Goal: Task Accomplishment & Management: Manage account settings

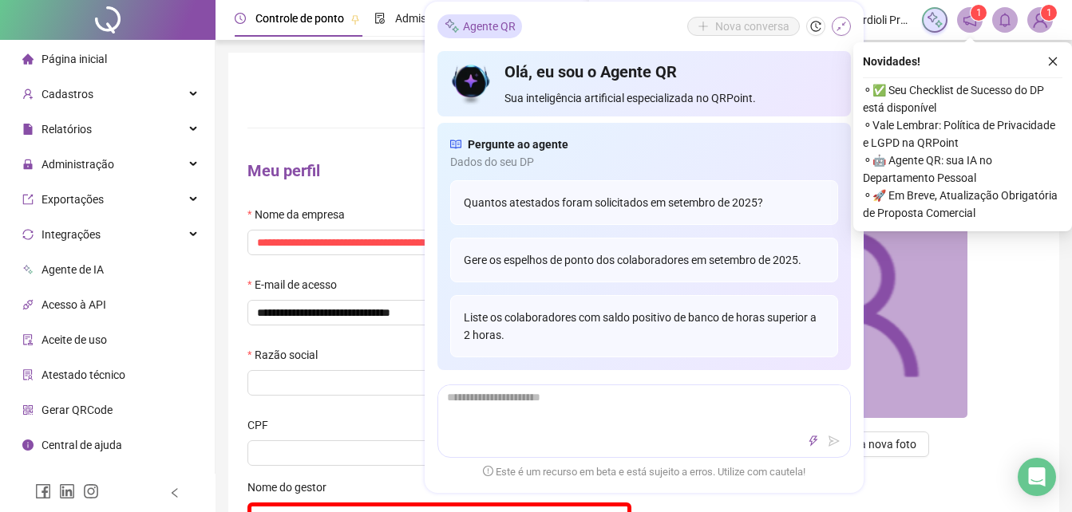
click at [842, 27] on icon "shrink" at bounding box center [840, 26] width 11 height 11
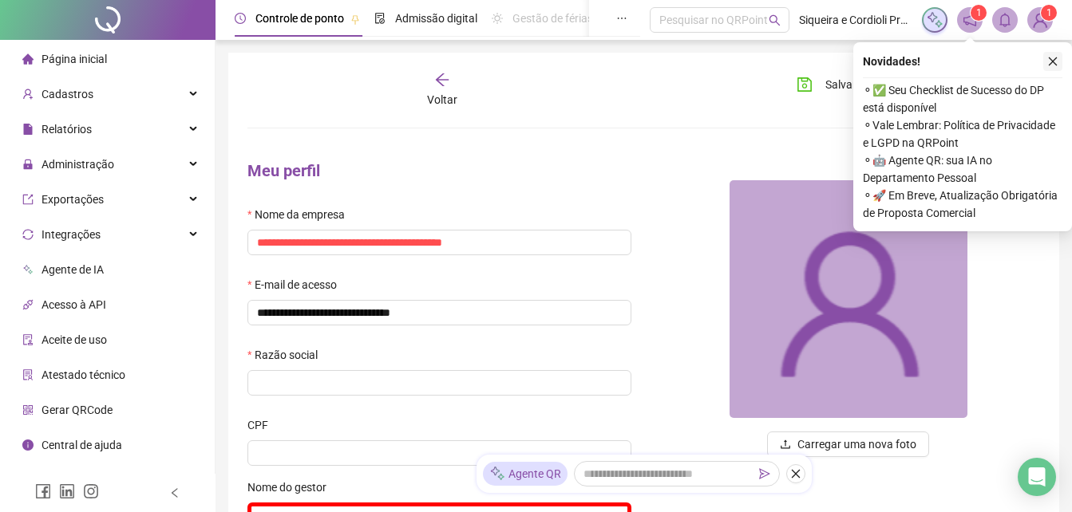
click at [1050, 62] on icon "close" at bounding box center [1052, 61] width 11 height 11
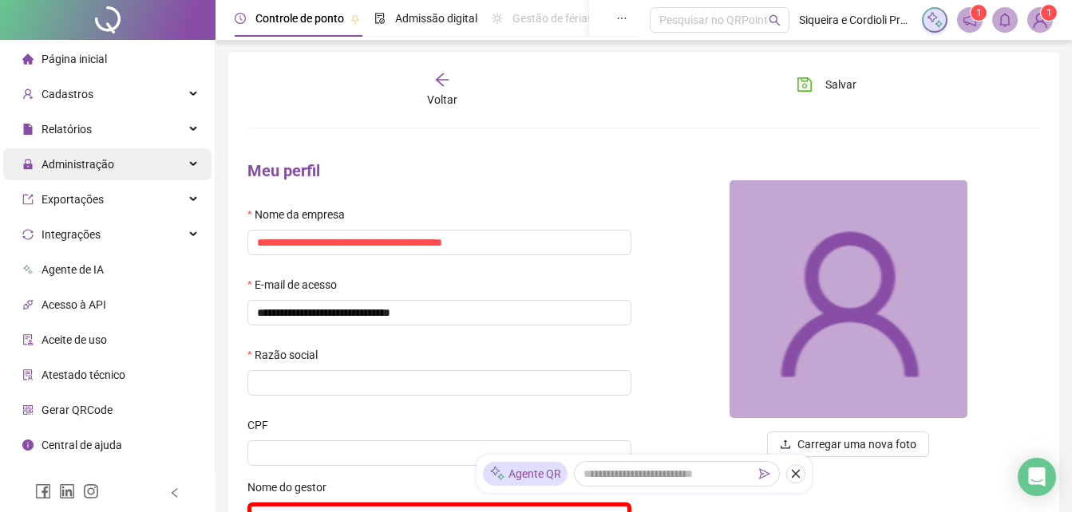
click at [169, 163] on div "Administração" at bounding box center [107, 164] width 208 height 32
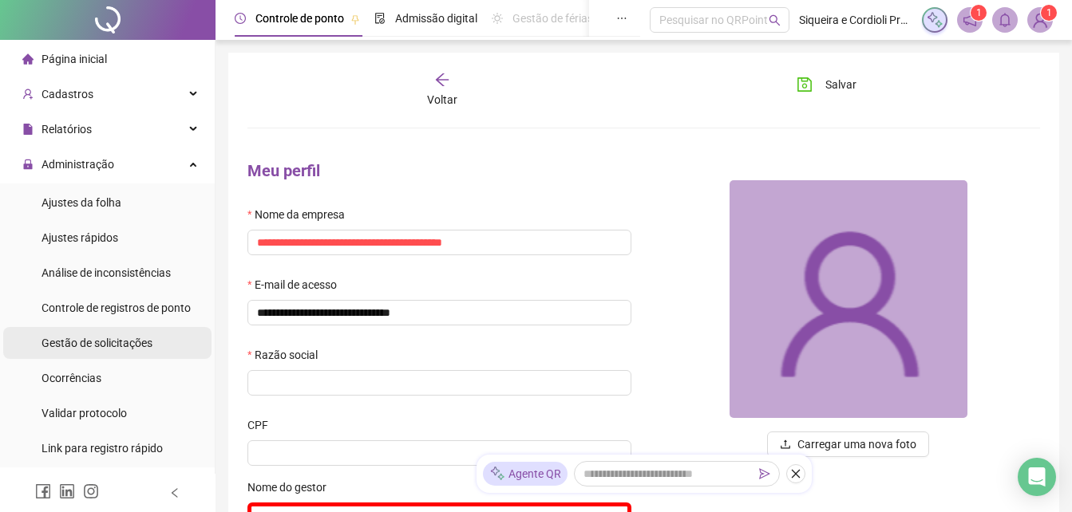
click at [145, 341] on span "Gestão de solicitações" at bounding box center [96, 343] width 111 height 13
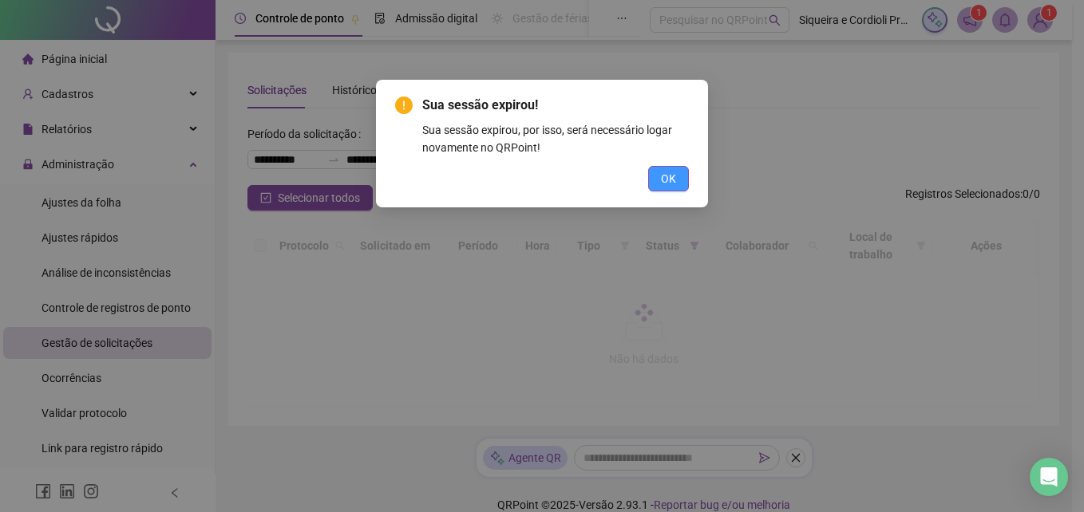
click at [673, 178] on span "OK" at bounding box center [668, 179] width 15 height 18
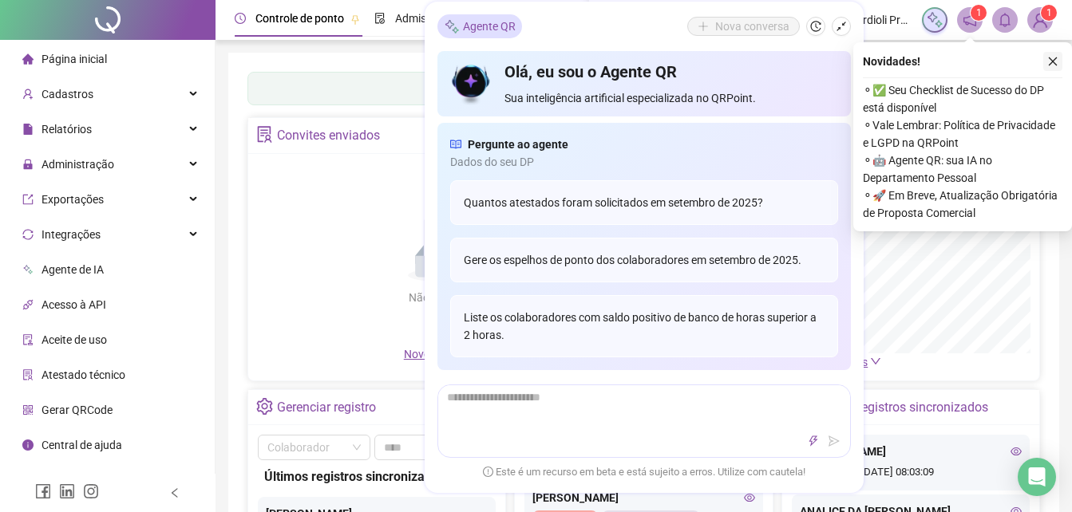
click at [1056, 58] on icon "close" at bounding box center [1052, 61] width 11 height 11
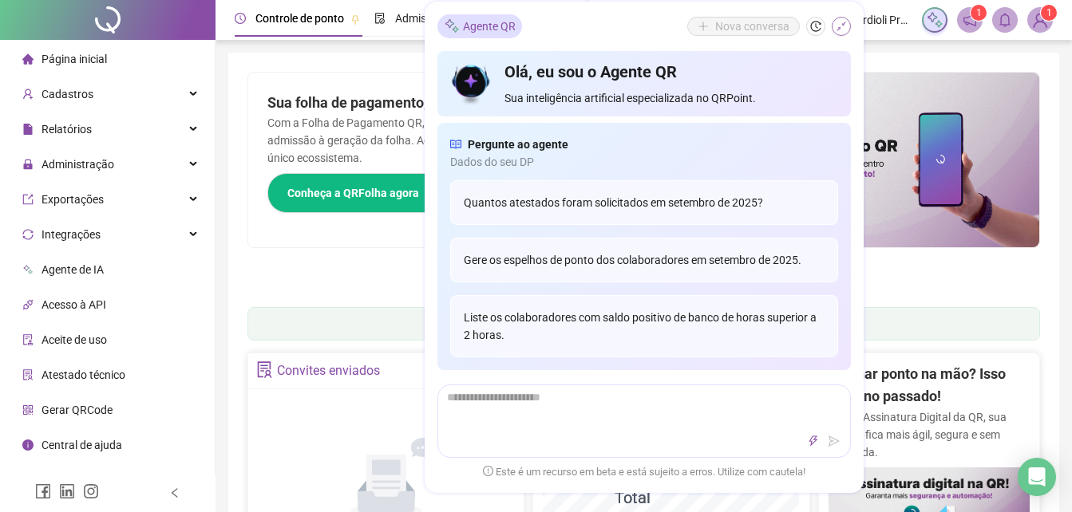
click at [845, 28] on icon "shrink" at bounding box center [840, 26] width 11 height 11
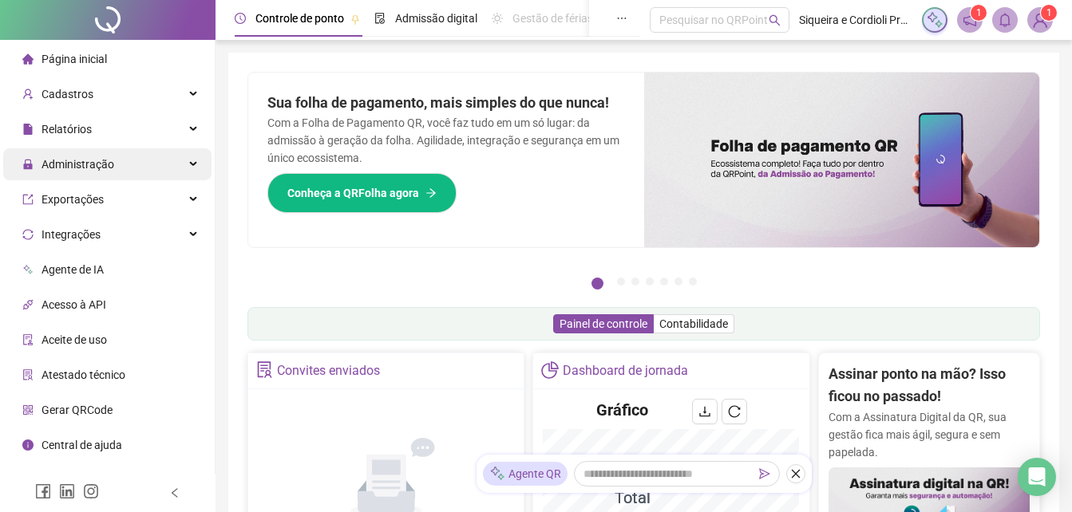
click at [192, 156] on div "Administração" at bounding box center [107, 164] width 208 height 32
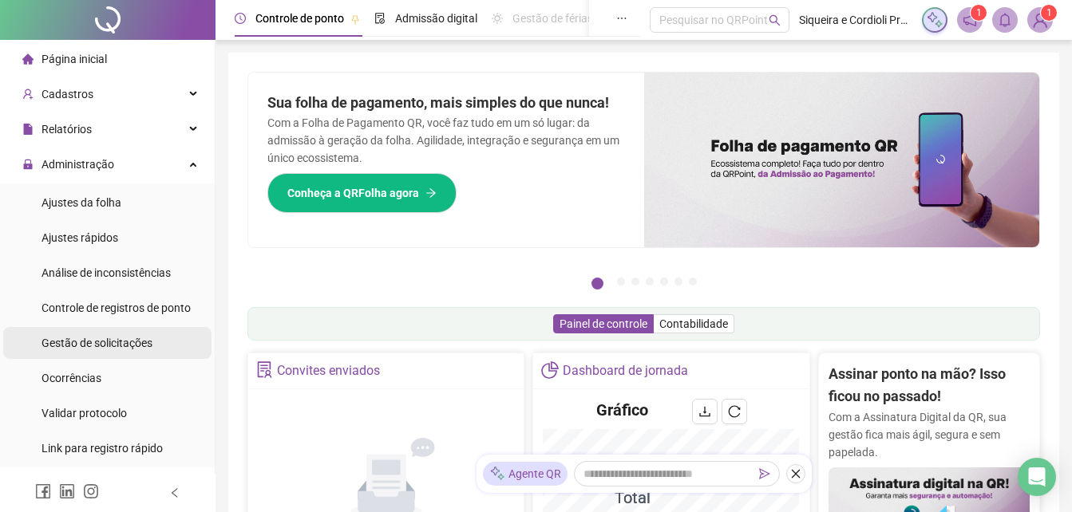
click at [144, 341] on span "Gestão de solicitações" at bounding box center [96, 343] width 111 height 13
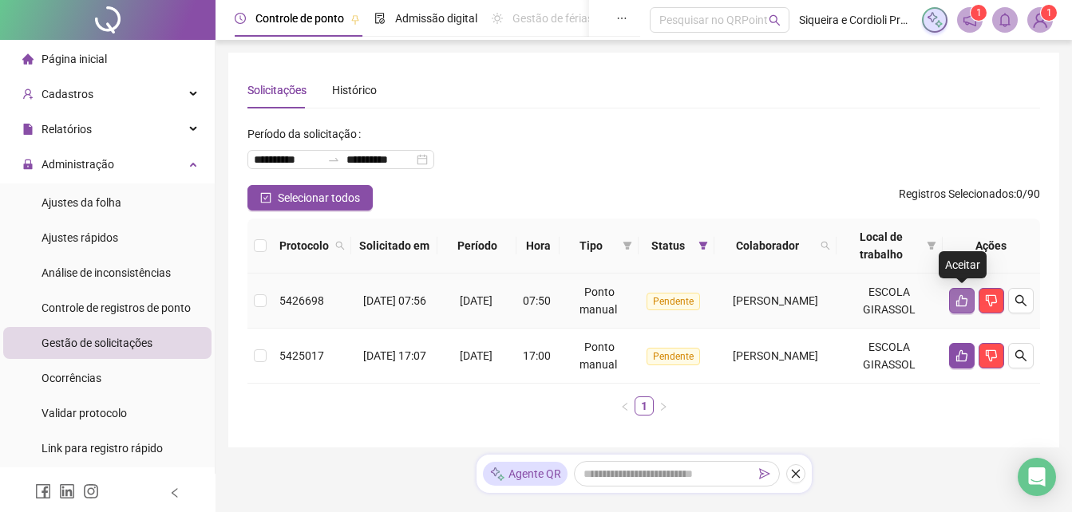
click at [958, 296] on icon "like" at bounding box center [961, 300] width 13 height 13
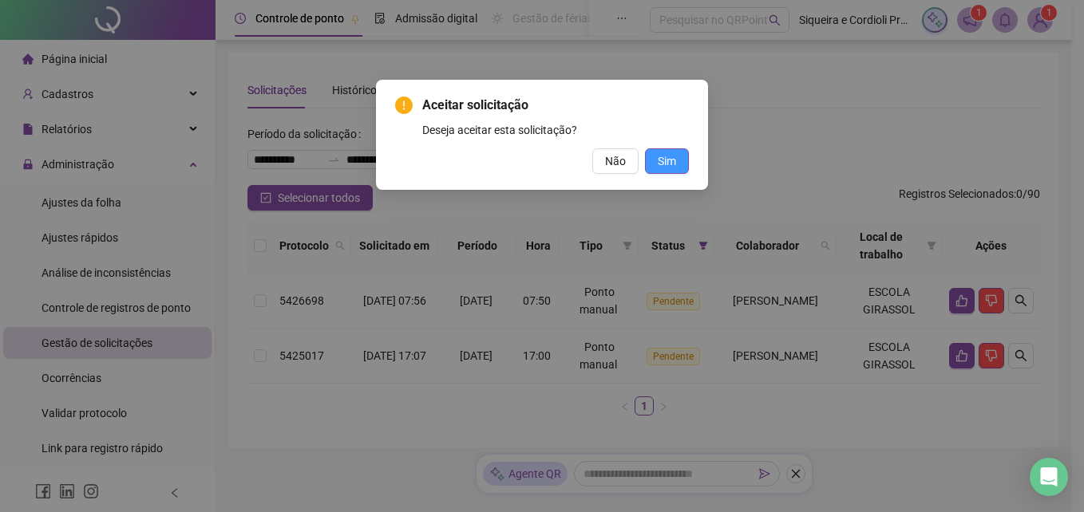
click at [682, 173] on button "Sim" at bounding box center [667, 161] width 44 height 26
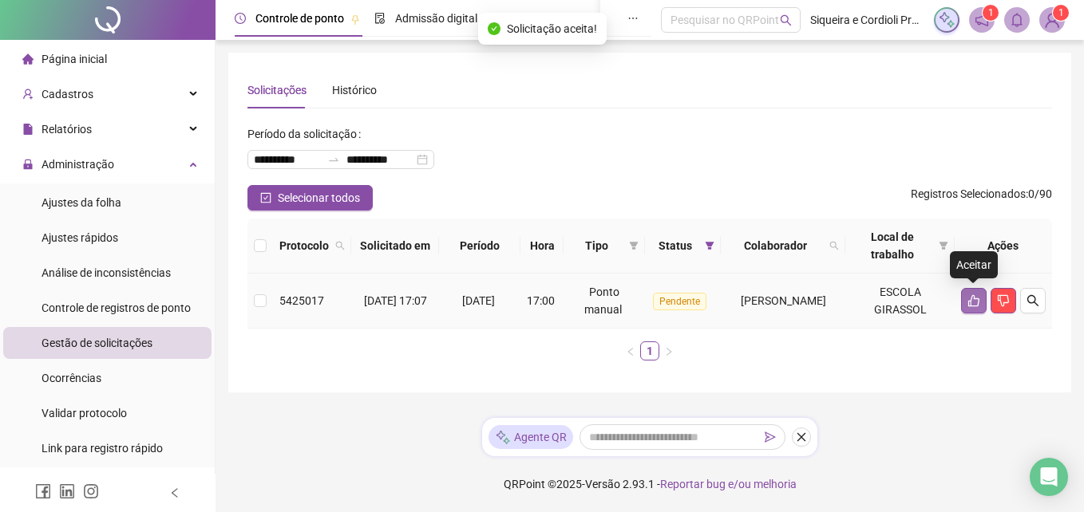
click at [975, 294] on icon "like" at bounding box center [973, 300] width 13 height 13
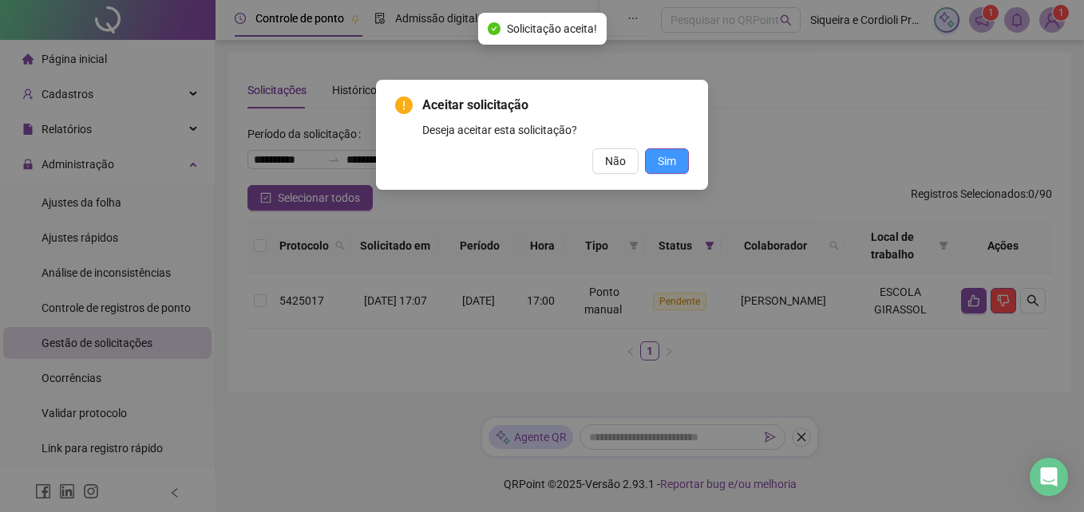
click at [661, 158] on span "Sim" at bounding box center [666, 161] width 18 height 18
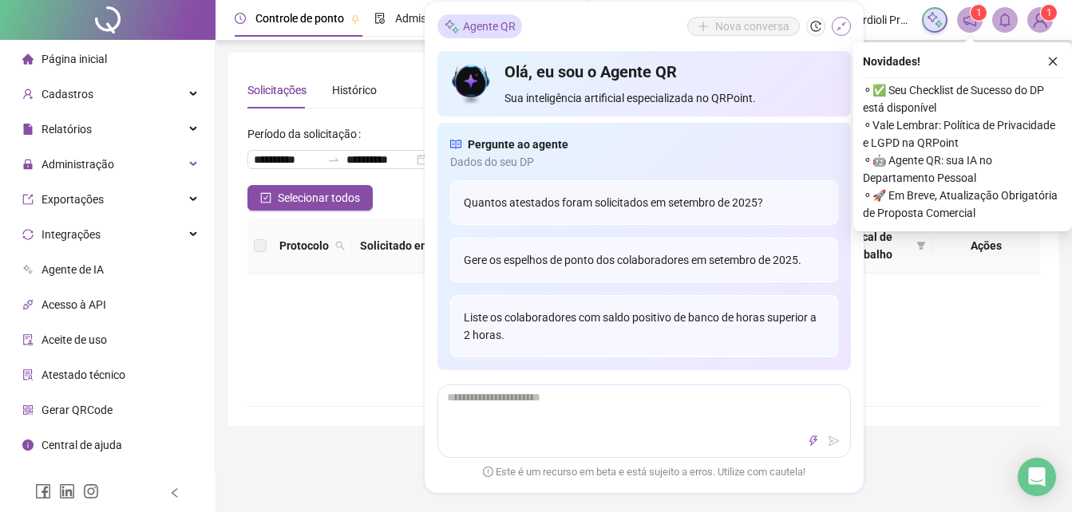
click at [842, 23] on icon "shrink" at bounding box center [841, 27] width 10 height 10
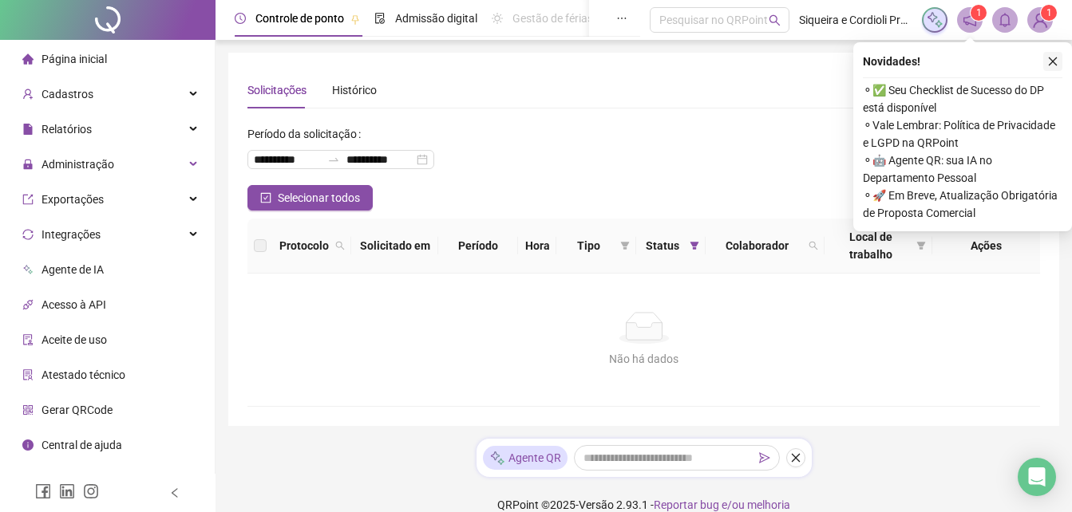
click at [1053, 61] on icon "close" at bounding box center [1052, 61] width 9 height 9
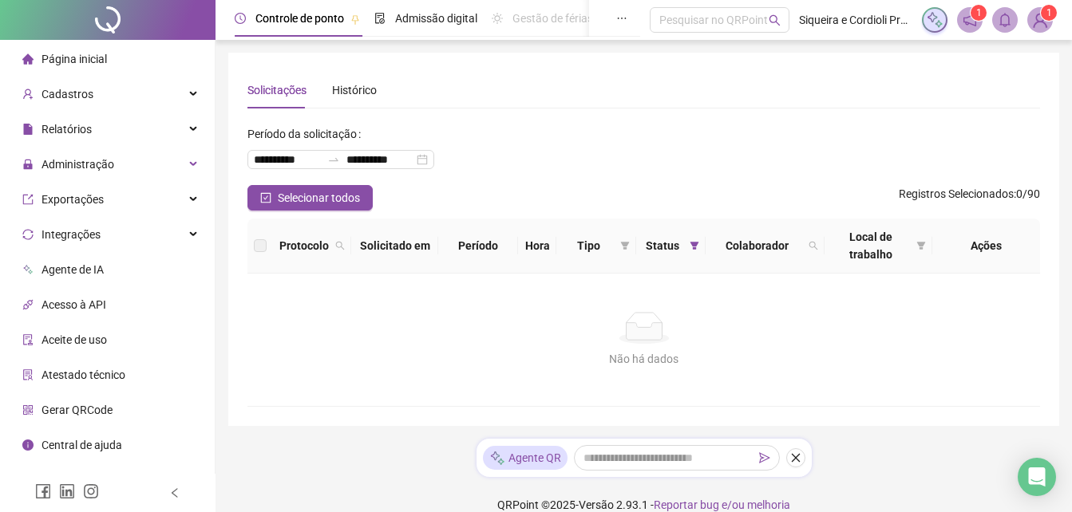
click at [133, 14] on div at bounding box center [107, 20] width 215 height 40
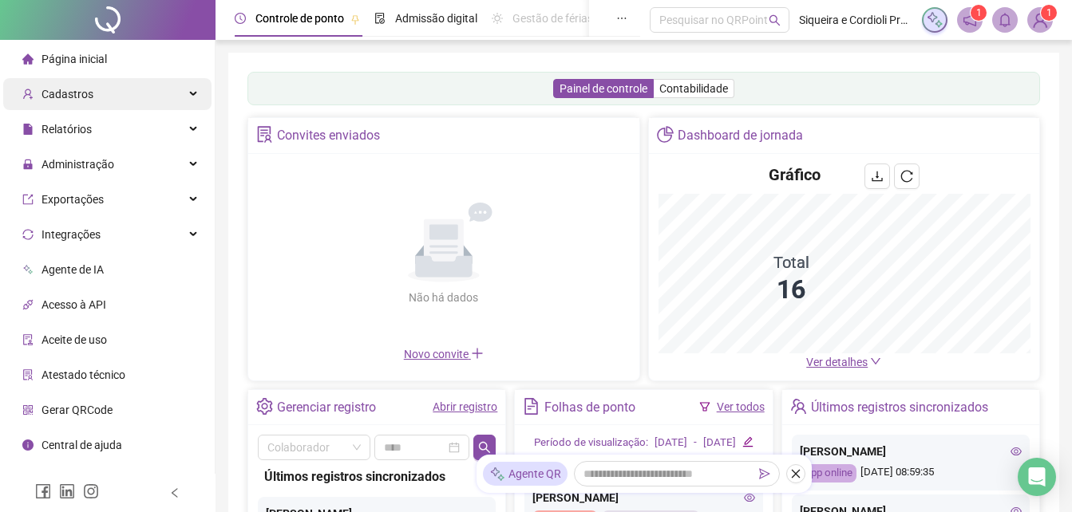
click at [170, 88] on div "Cadastros" at bounding box center [107, 94] width 208 height 32
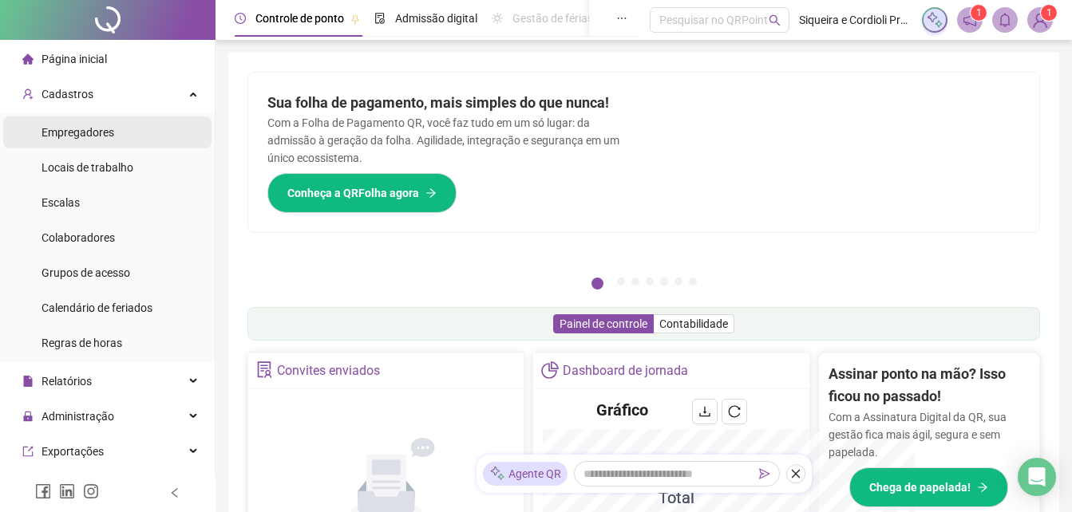
click at [128, 132] on li "Empregadores" at bounding box center [107, 132] width 208 height 32
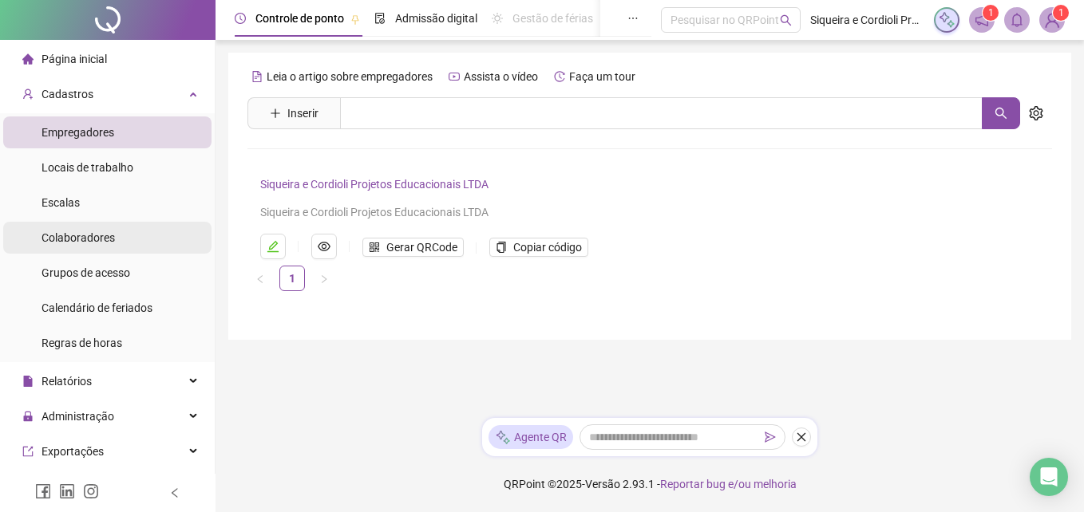
click at [122, 247] on li "Colaboradores" at bounding box center [107, 238] width 208 height 32
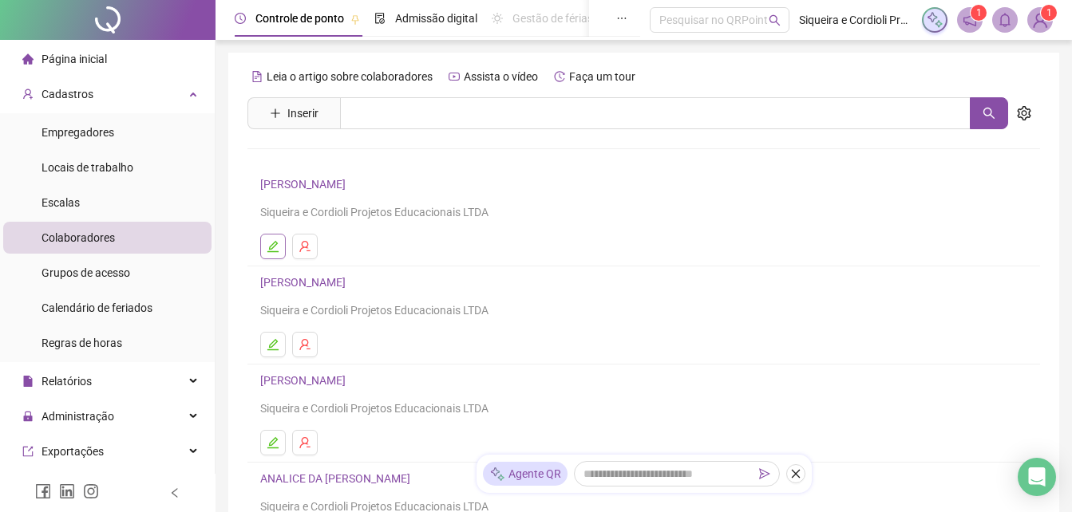
click at [278, 242] on icon "edit" at bounding box center [272, 246] width 13 height 13
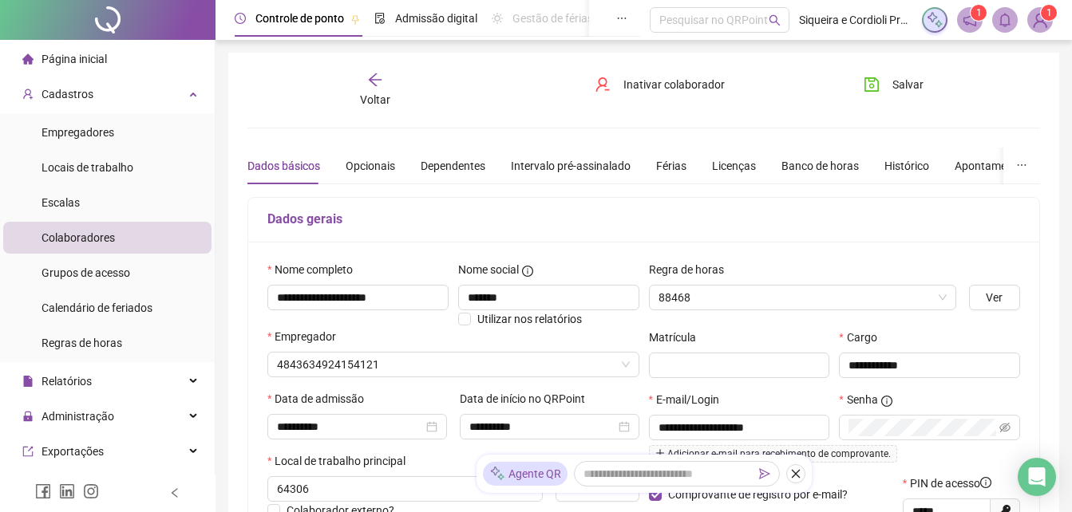
type input "**********"
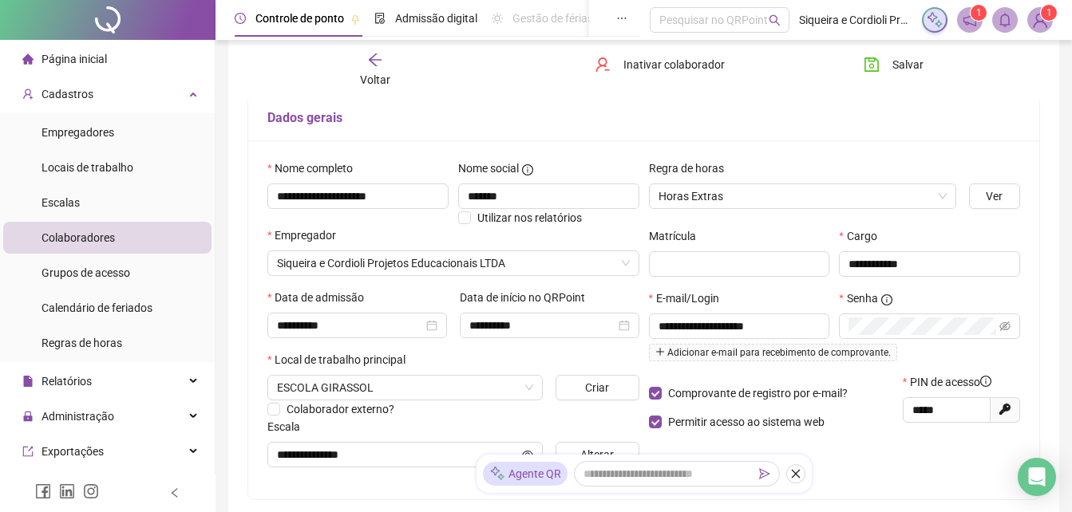
scroll to position [111, 0]
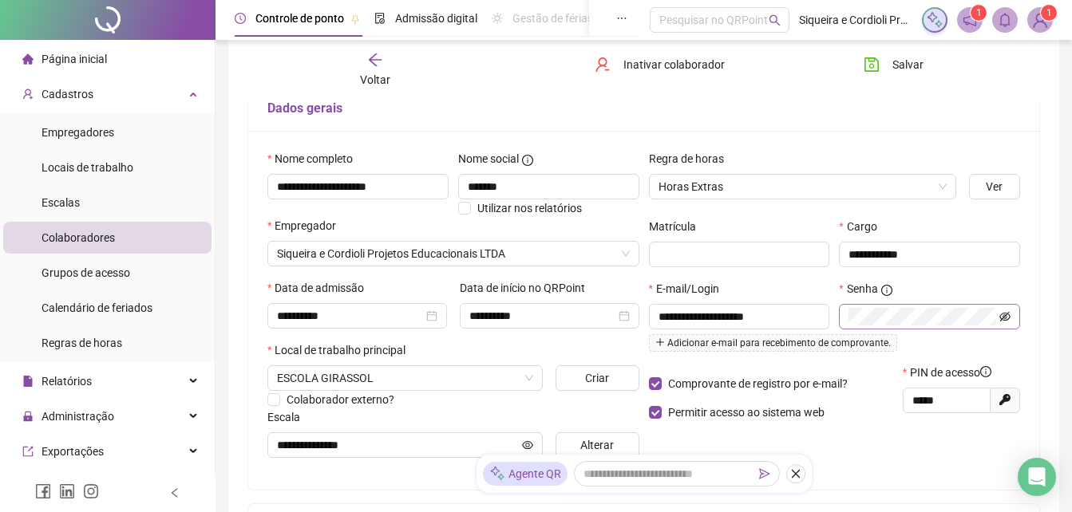
click at [1008, 318] on icon "eye-invisible" at bounding box center [1004, 316] width 11 height 10
click at [1008, 318] on icon "eye" at bounding box center [1004, 316] width 11 height 8
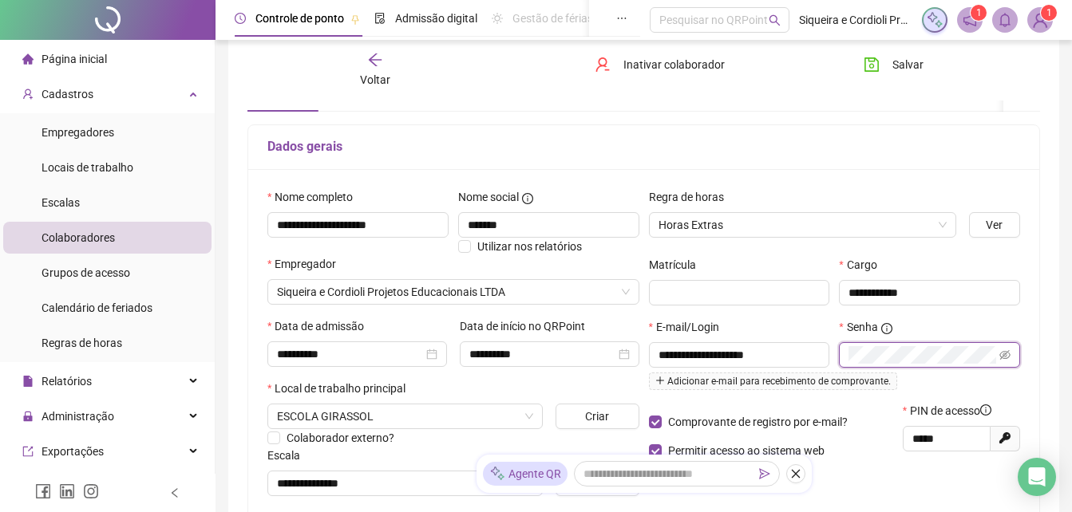
scroll to position [0, 0]
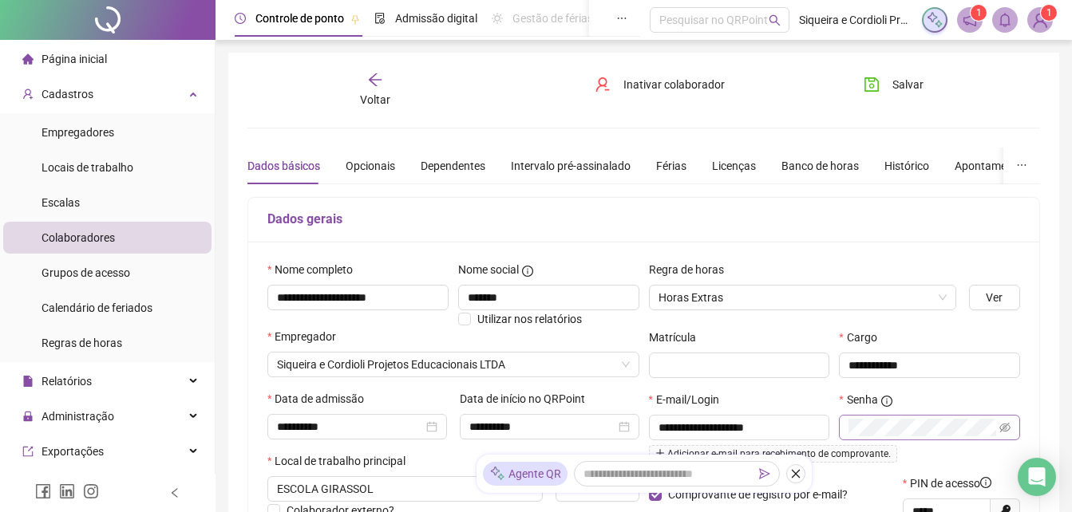
click at [369, 86] on icon "arrow-left" at bounding box center [375, 80] width 16 height 16
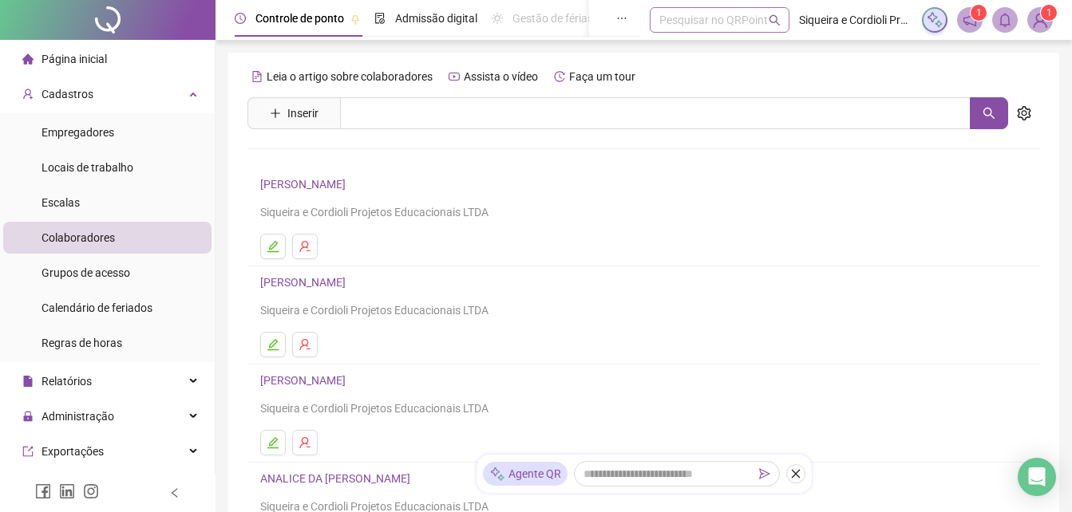
click at [693, 17] on div "Pesquisar no QRPoint" at bounding box center [719, 20] width 140 height 26
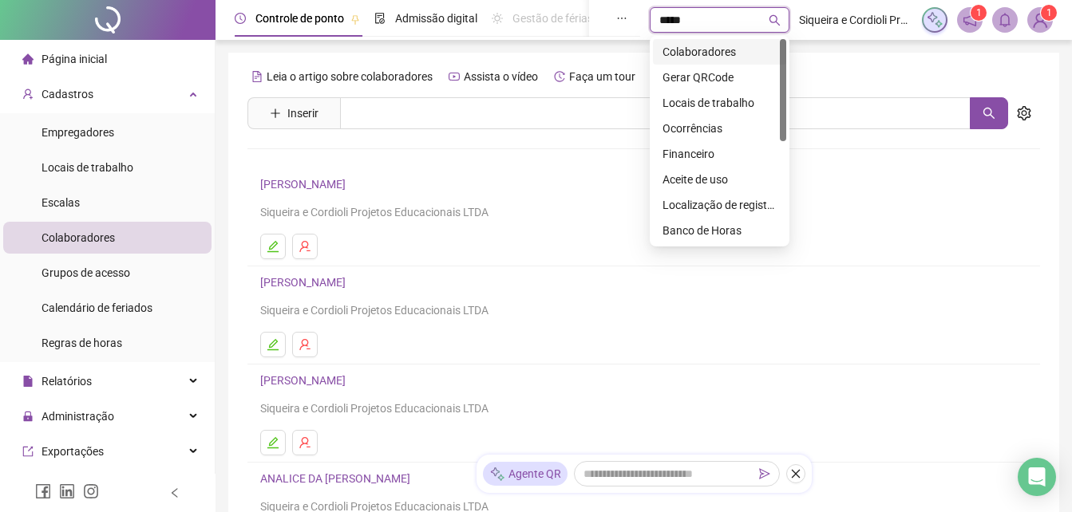
type input "******"
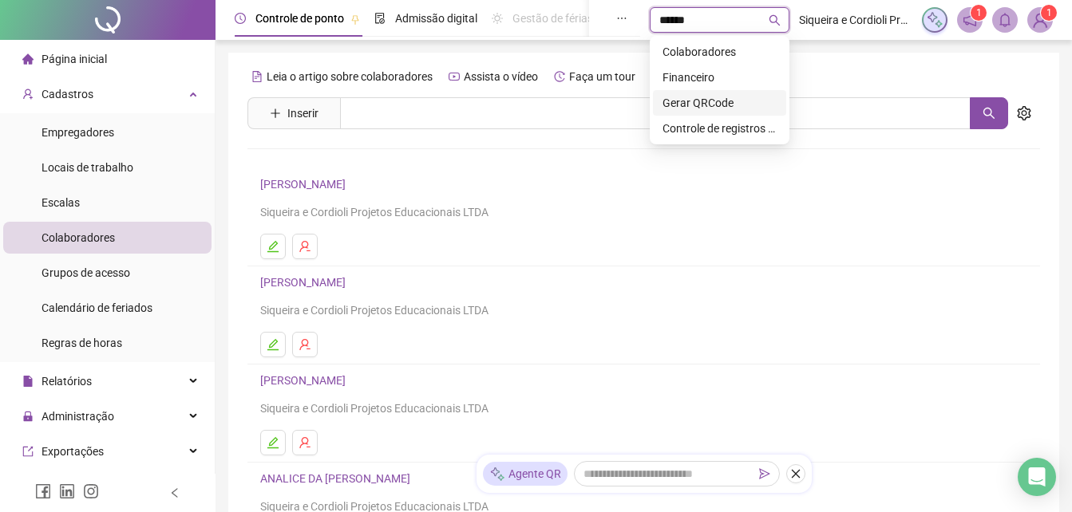
click at [712, 101] on div "Gerar QRCode" at bounding box center [719, 103] width 114 height 18
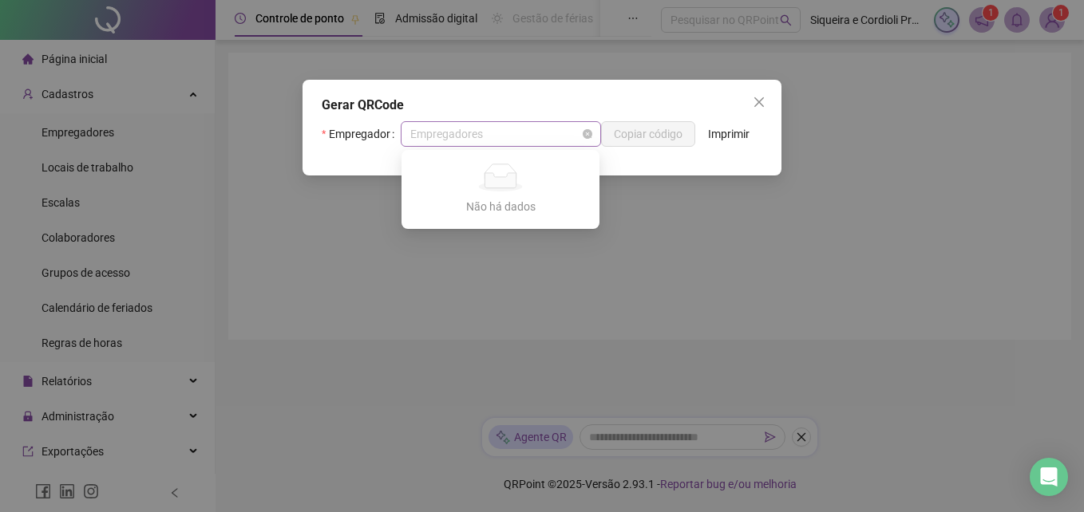
click at [548, 138] on span "Empregadores" at bounding box center [500, 134] width 181 height 24
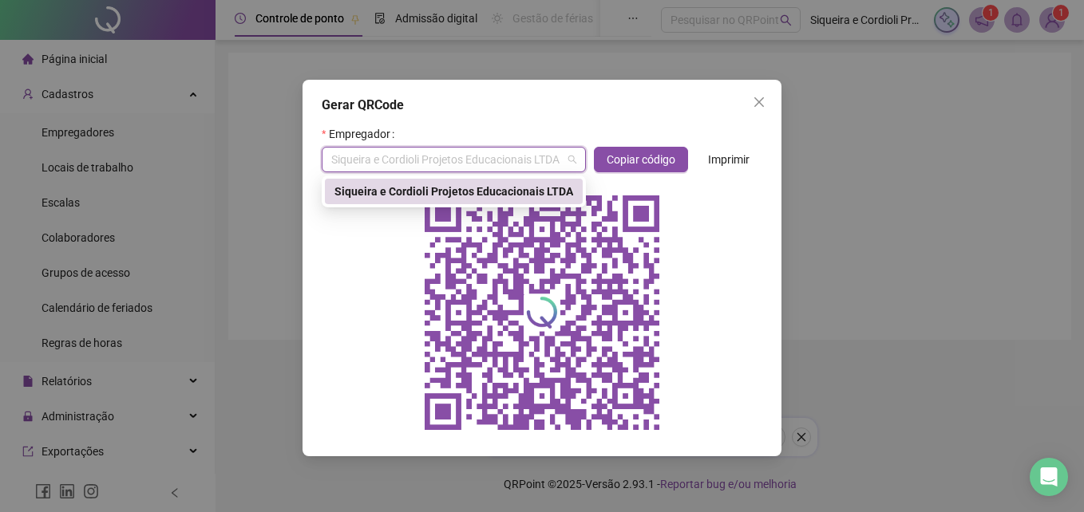
click at [518, 195] on div "Siqueira e Cordioli Projetos Educacionais LTDA" at bounding box center [453, 192] width 239 height 18
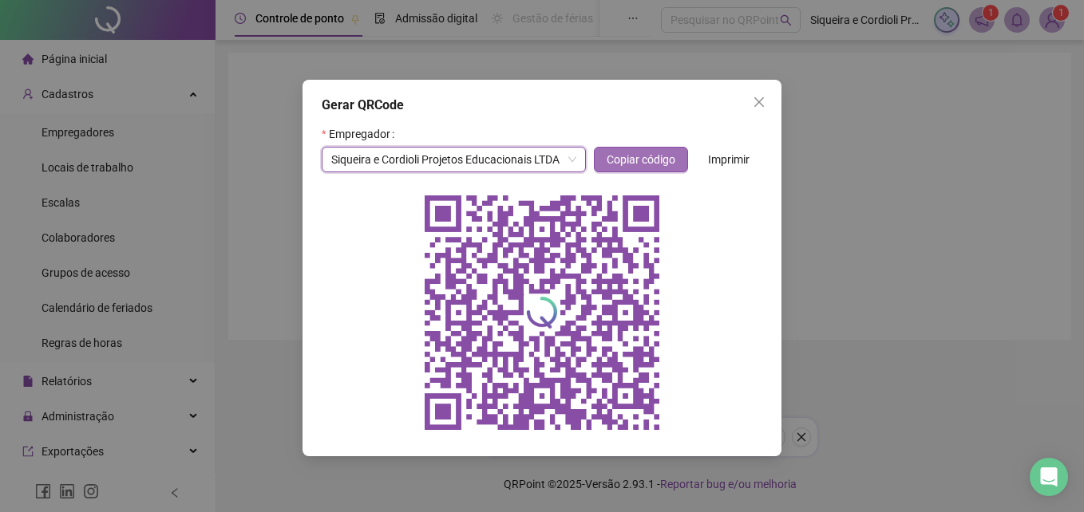
click at [666, 155] on span "Copiar código" at bounding box center [640, 160] width 69 height 18
click at [759, 95] on button "Close" at bounding box center [759, 102] width 26 height 26
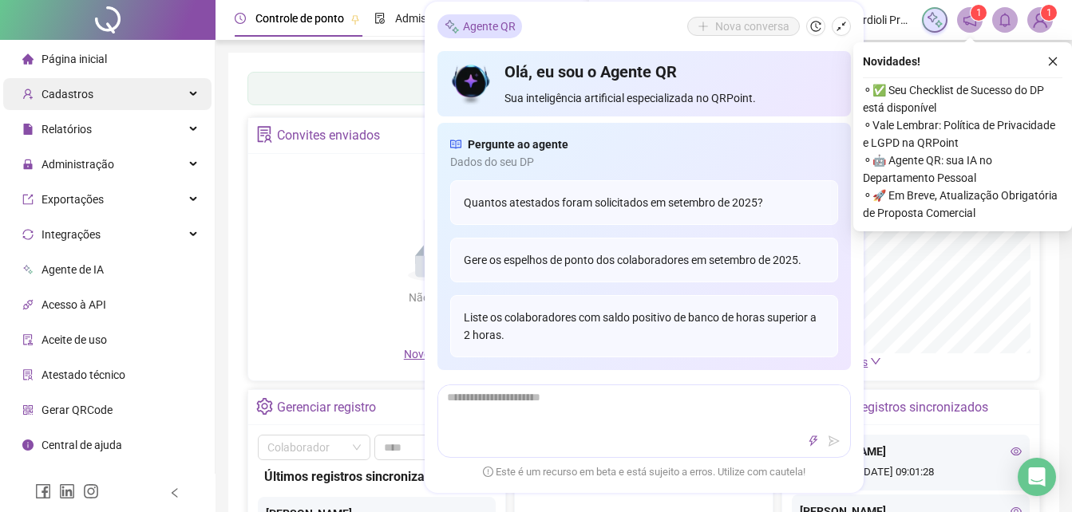
click at [183, 92] on div "Cadastros" at bounding box center [107, 94] width 208 height 32
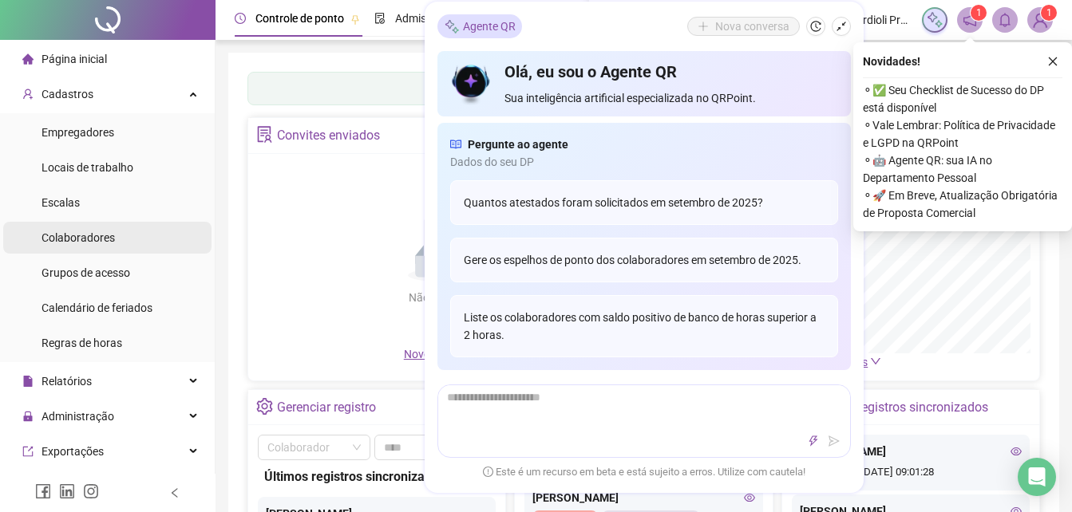
click at [145, 237] on li "Colaboradores" at bounding box center [107, 238] width 208 height 32
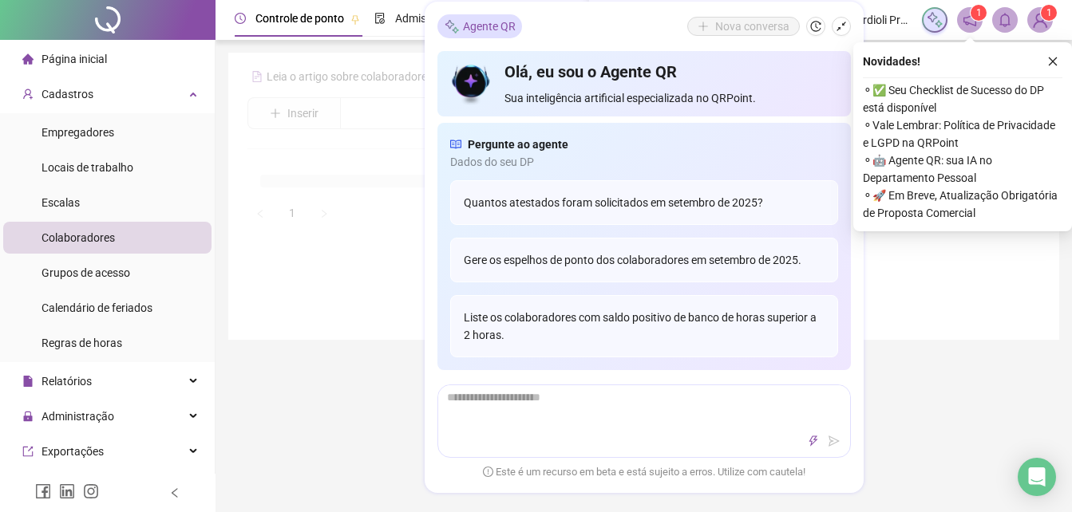
click at [147, 233] on li "Colaboradores" at bounding box center [107, 238] width 208 height 32
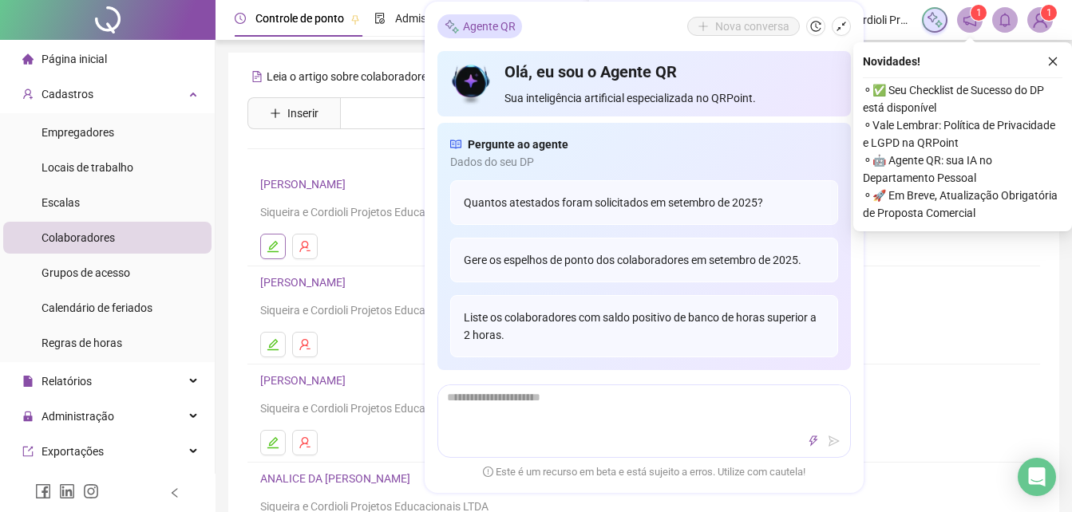
click at [267, 246] on icon "edit" at bounding box center [272, 246] width 13 height 13
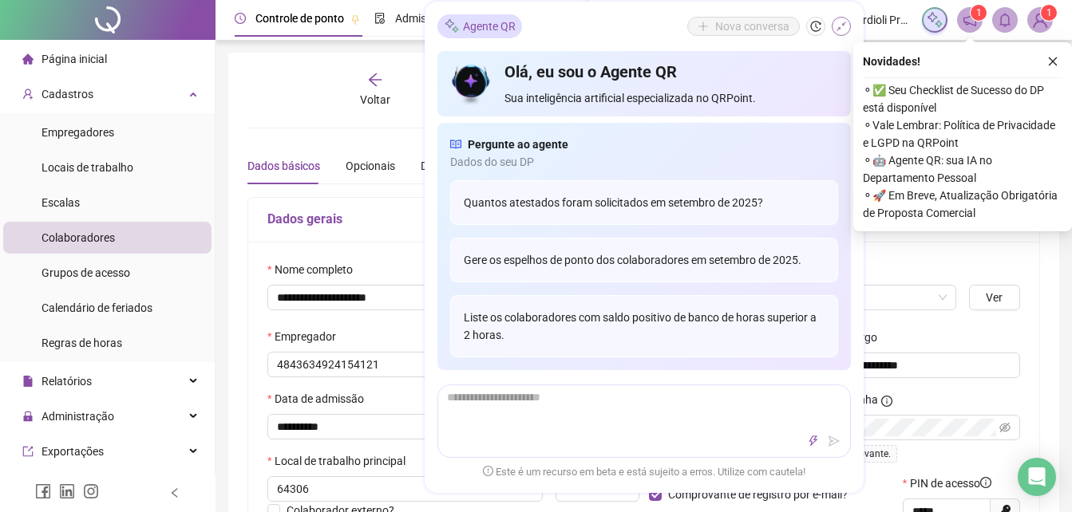
type input "**********"
click at [840, 25] on icon "shrink" at bounding box center [840, 26] width 11 height 11
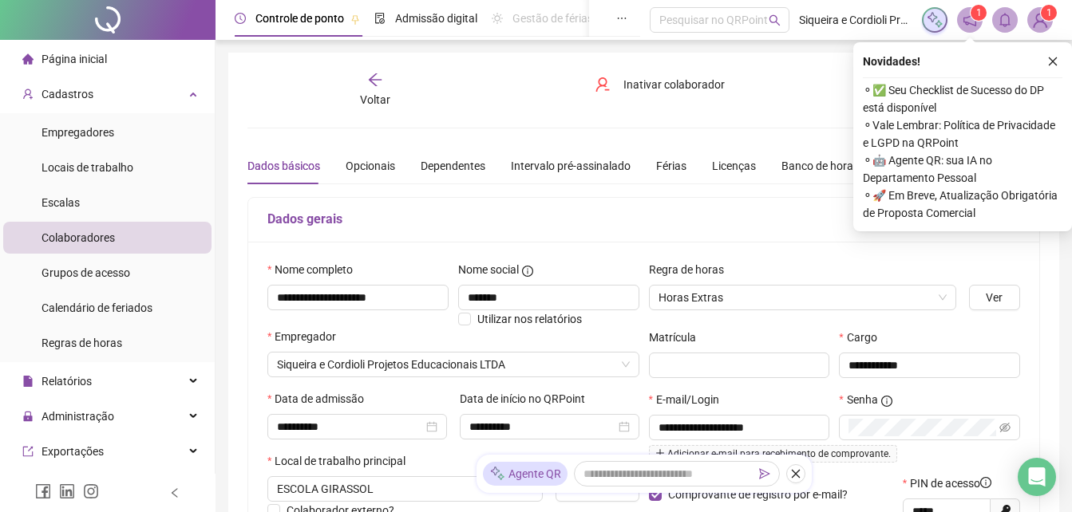
click at [373, 109] on div "**********" at bounding box center [643, 447] width 792 height 751
click at [376, 82] on icon "arrow-left" at bounding box center [375, 80] width 16 height 16
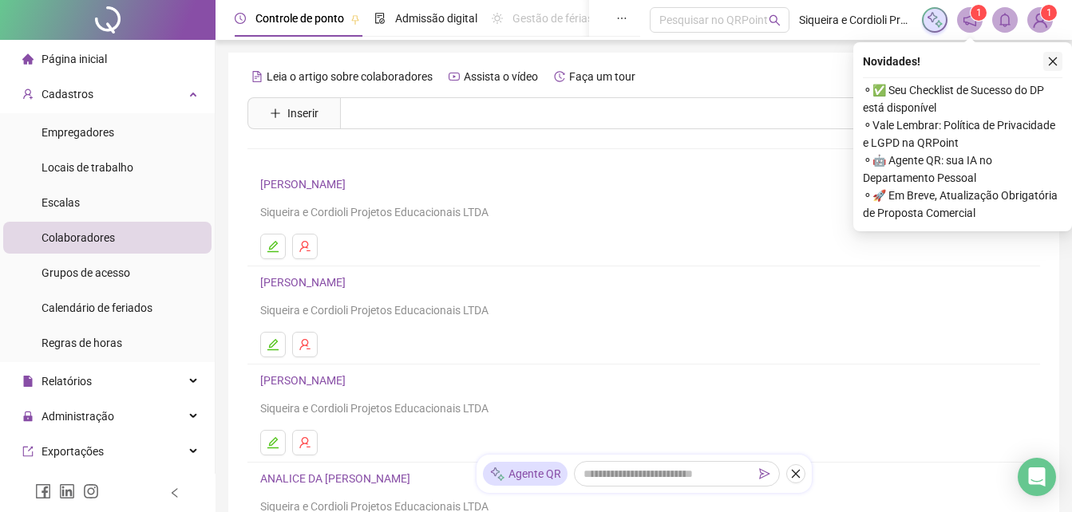
click at [1051, 58] on icon "close" at bounding box center [1052, 61] width 11 height 11
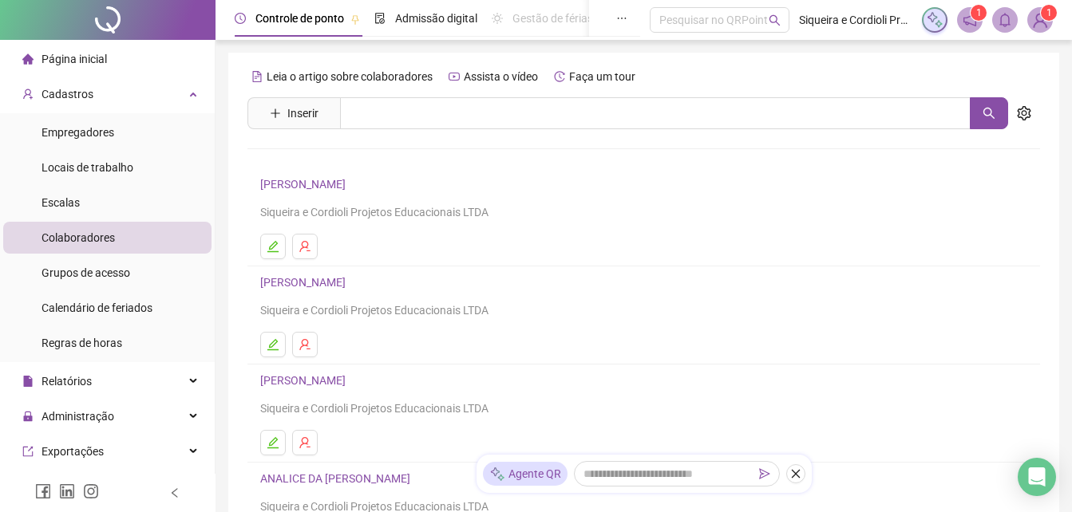
click at [288, 184] on link "ADRIANA DA COSTA SILVA" at bounding box center [305, 184] width 90 height 13
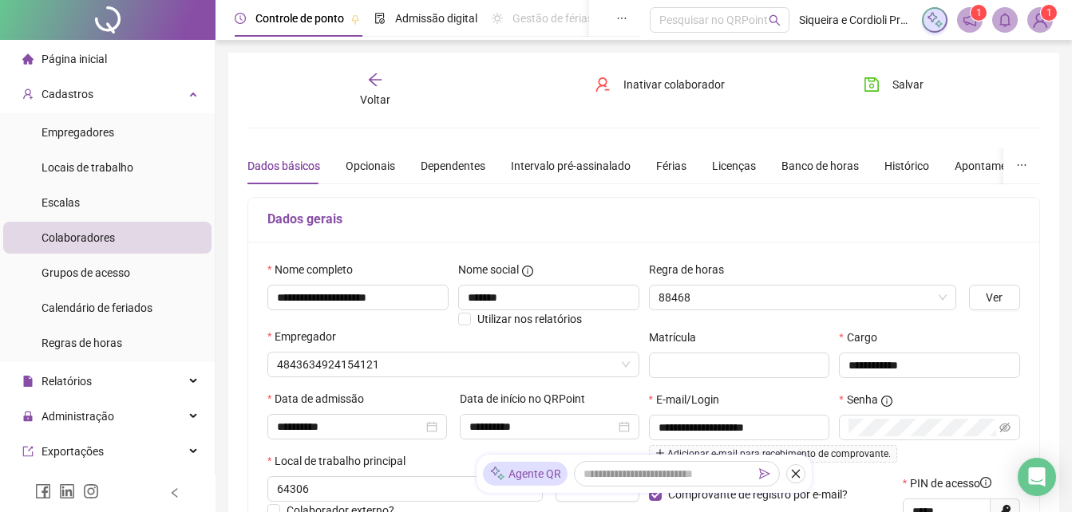
type input "**********"
